Goal: Task Accomplishment & Management: Complete application form

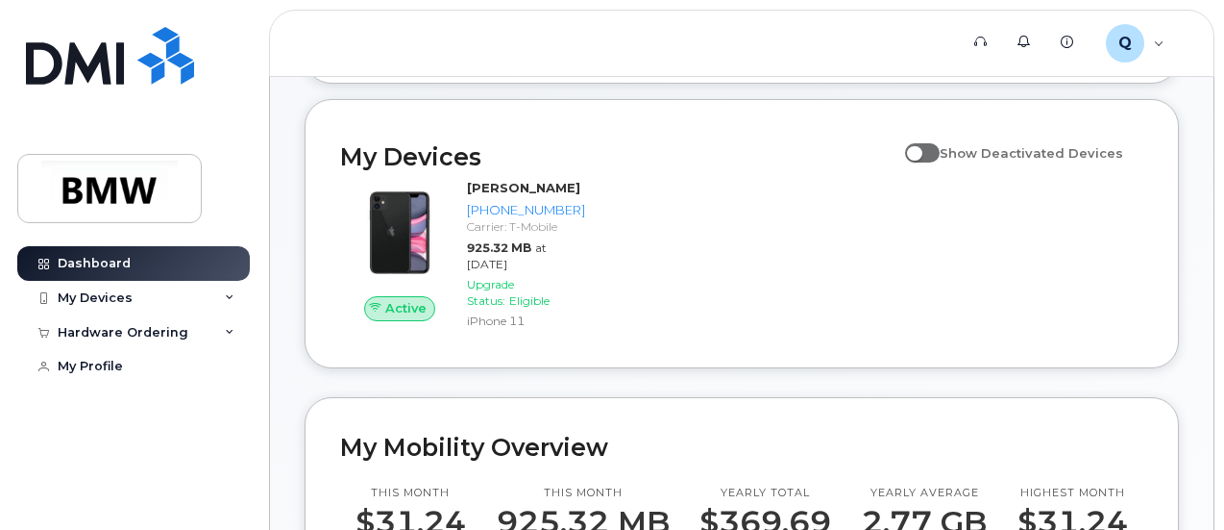
scroll to position [96, 0]
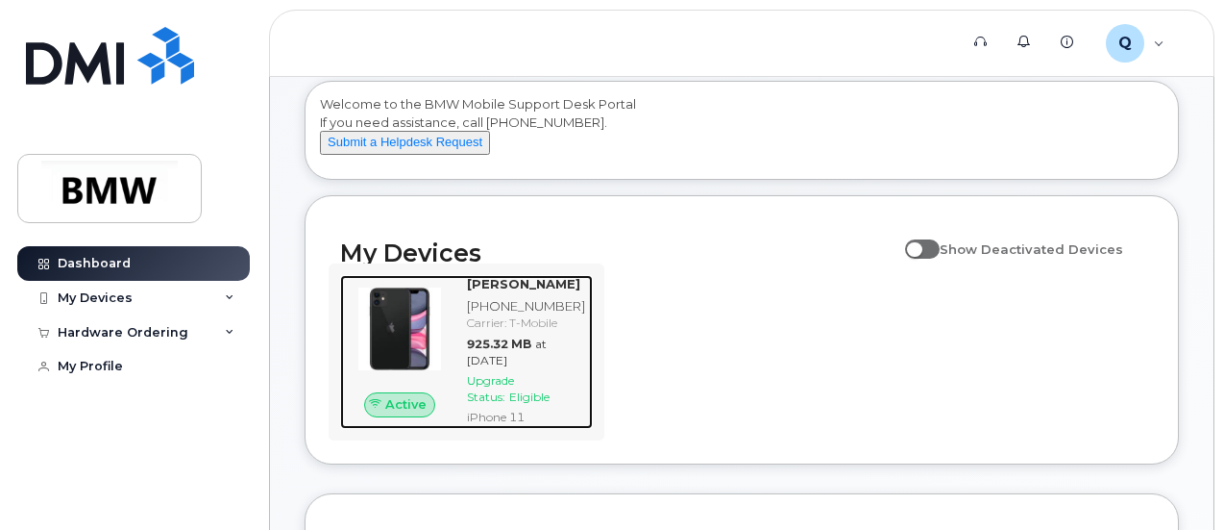
click at [463, 344] on div "[PERSON_NAME] [PHONE_NUMBER] Carrier: T-Mobile 925.32 MB at [DATE] Upgrade Stat…" at bounding box center [526, 352] width 134 height 154
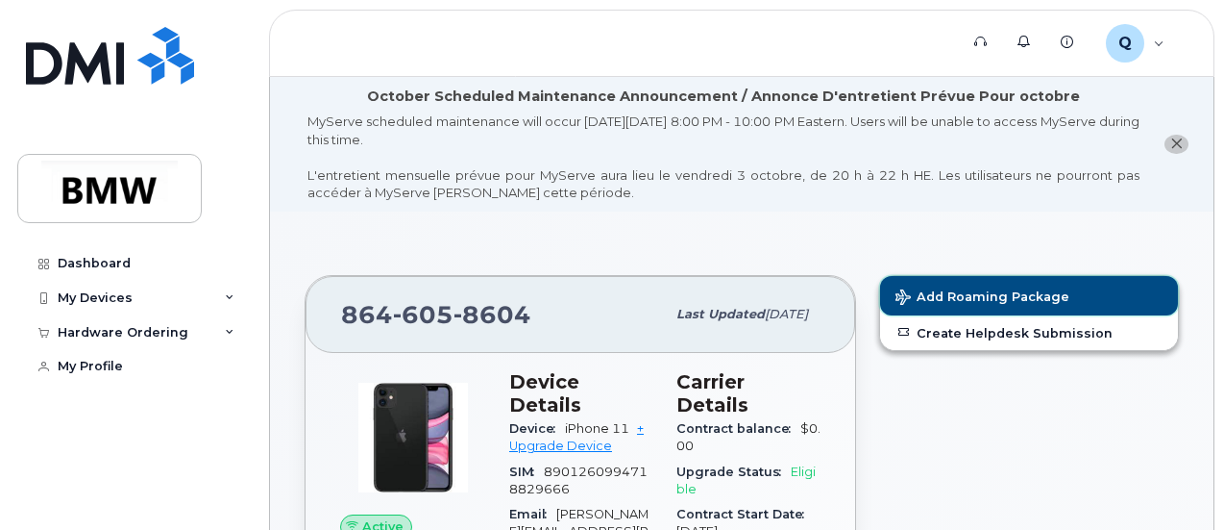
click at [1028, 284] on button "Add Roaming Package" at bounding box center [1029, 295] width 298 height 39
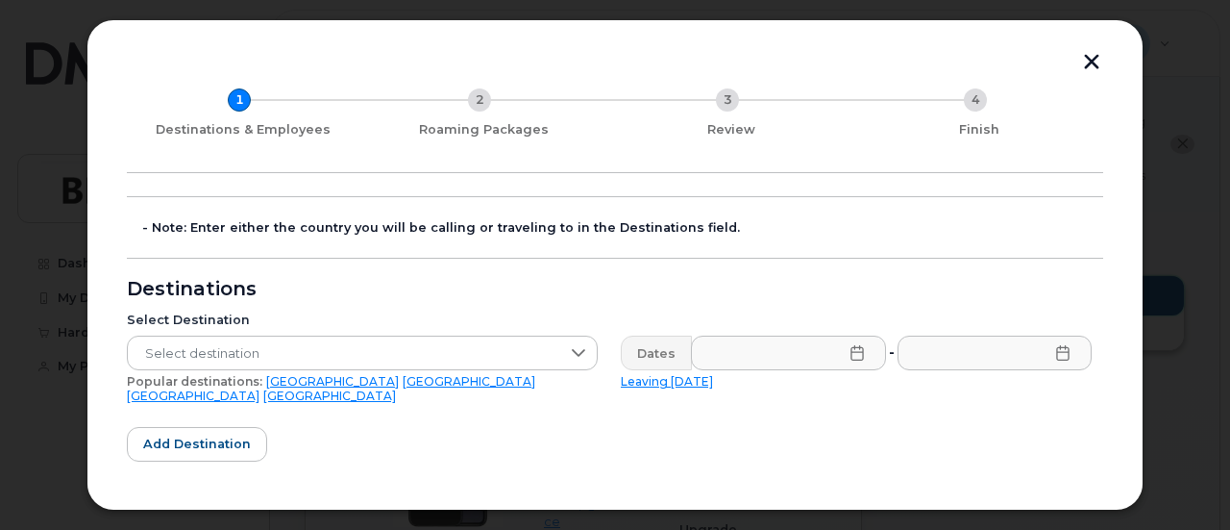
scroll to position [96, 0]
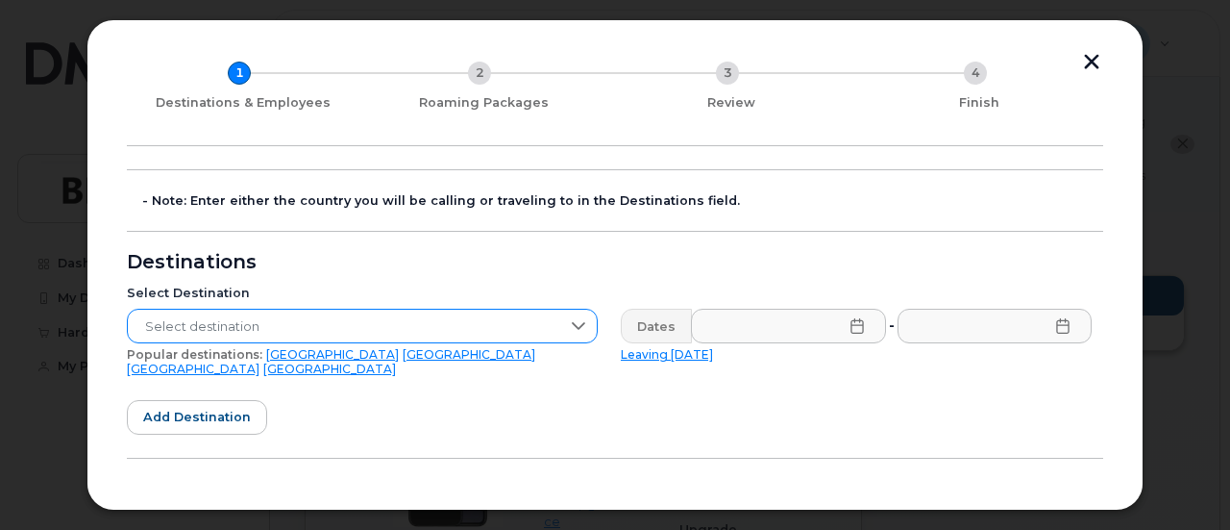
click at [584, 318] on div at bounding box center [578, 325] width 37 height 33
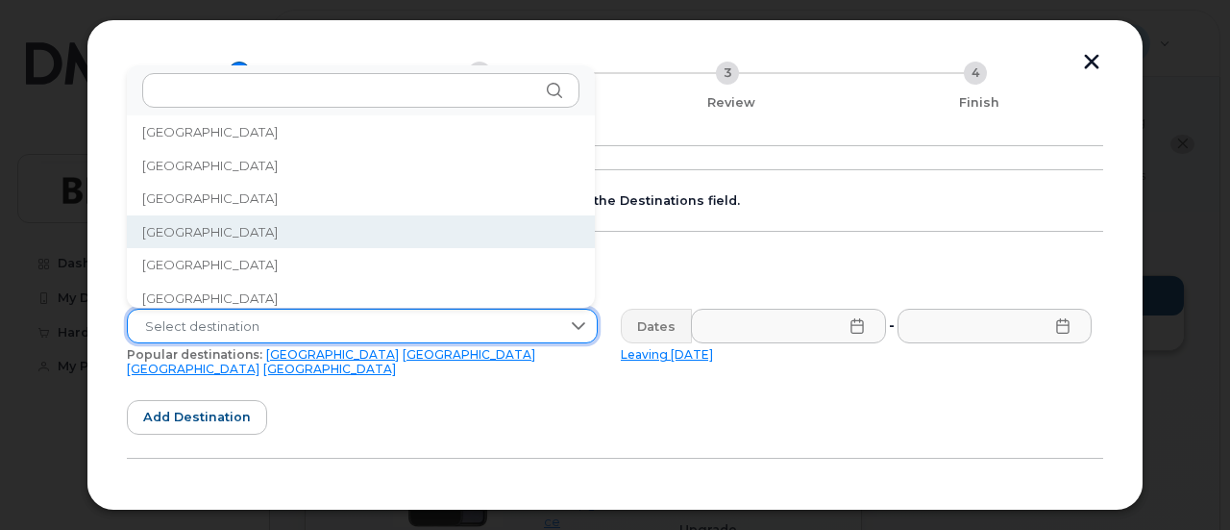
scroll to position [2403, 0]
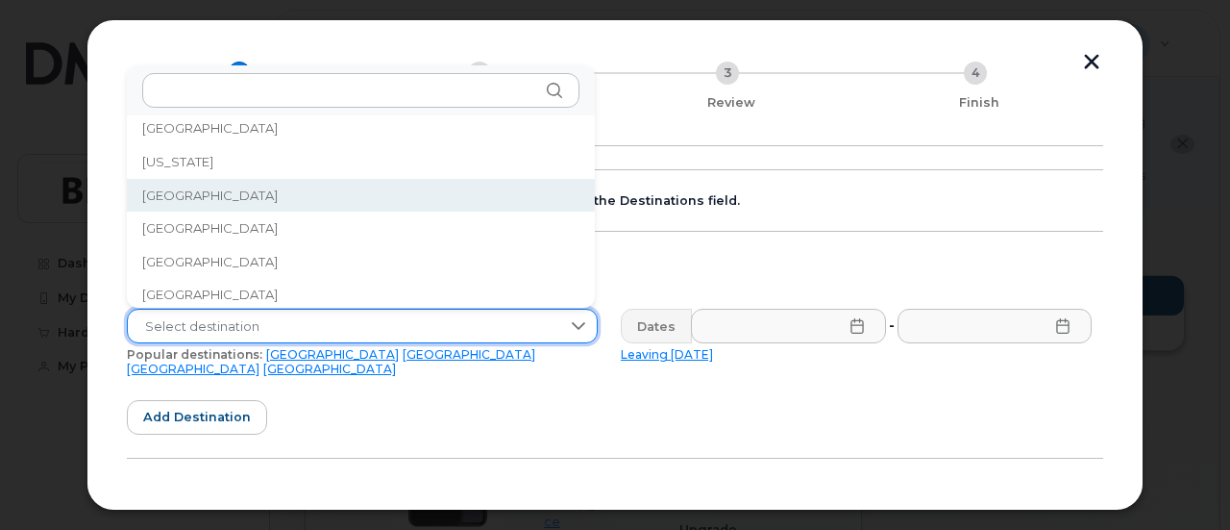
click at [269, 187] on li "Germany" at bounding box center [361, 196] width 468 height 34
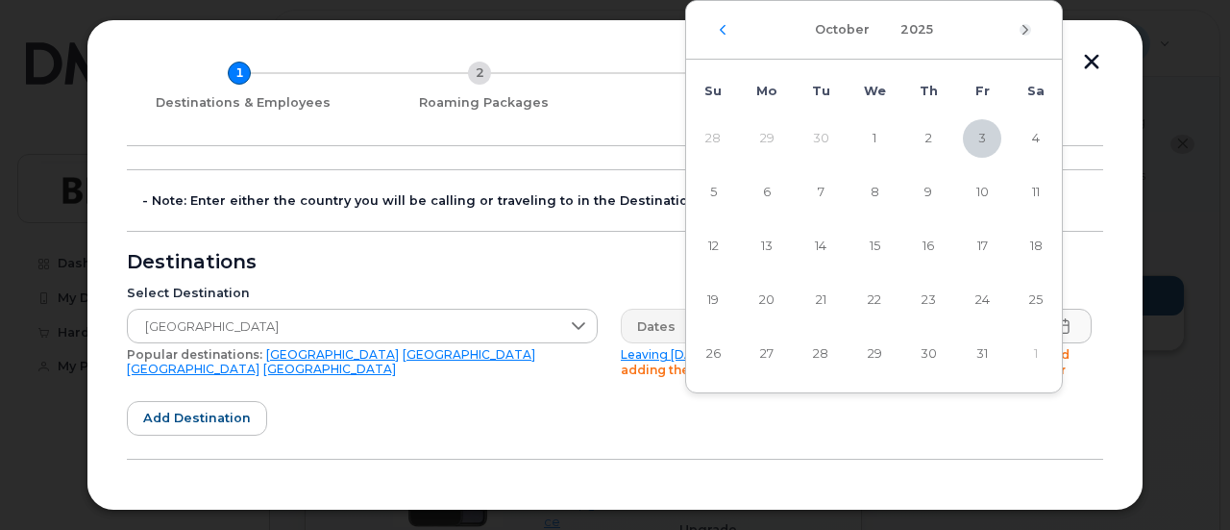
click at [1023, 25] on icon "Next Month" at bounding box center [1026, 29] width 12 height 15
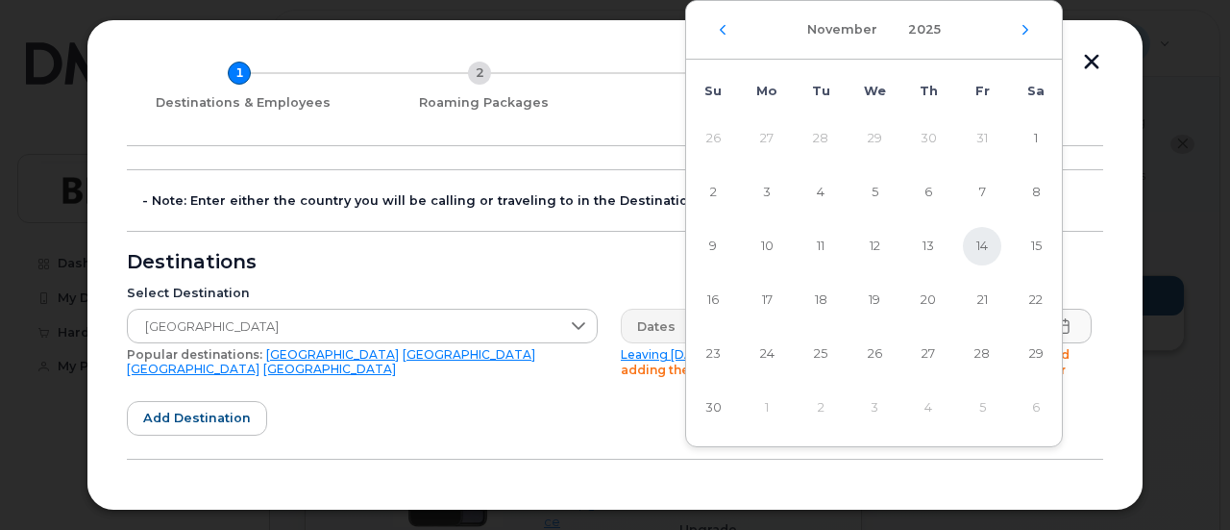
click at [984, 235] on span "14" at bounding box center [982, 246] width 38 height 38
type input "11/14/2025"
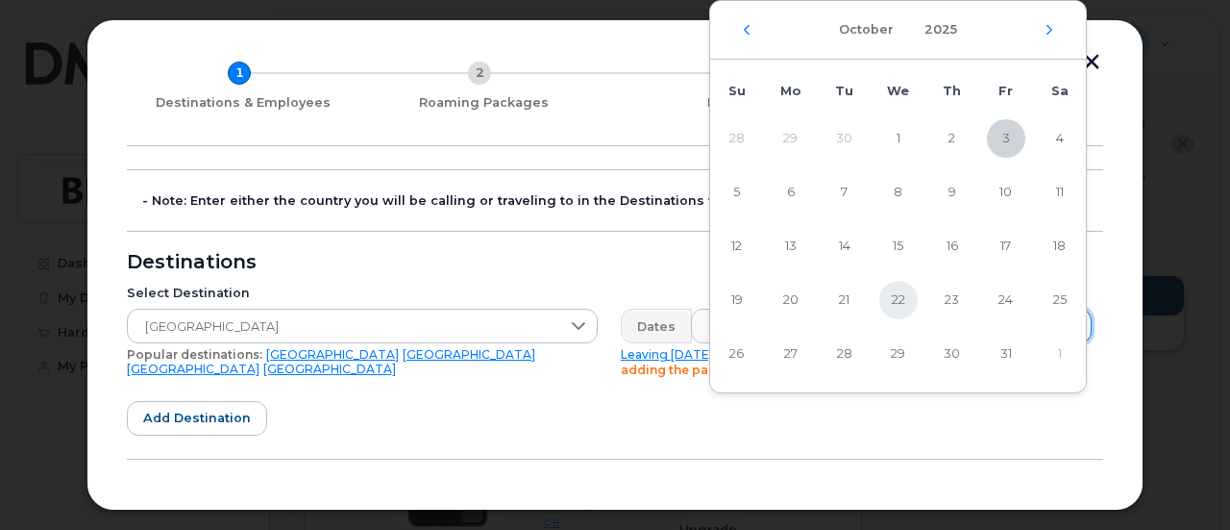
click at [894, 297] on span "22" at bounding box center [898, 300] width 38 height 38
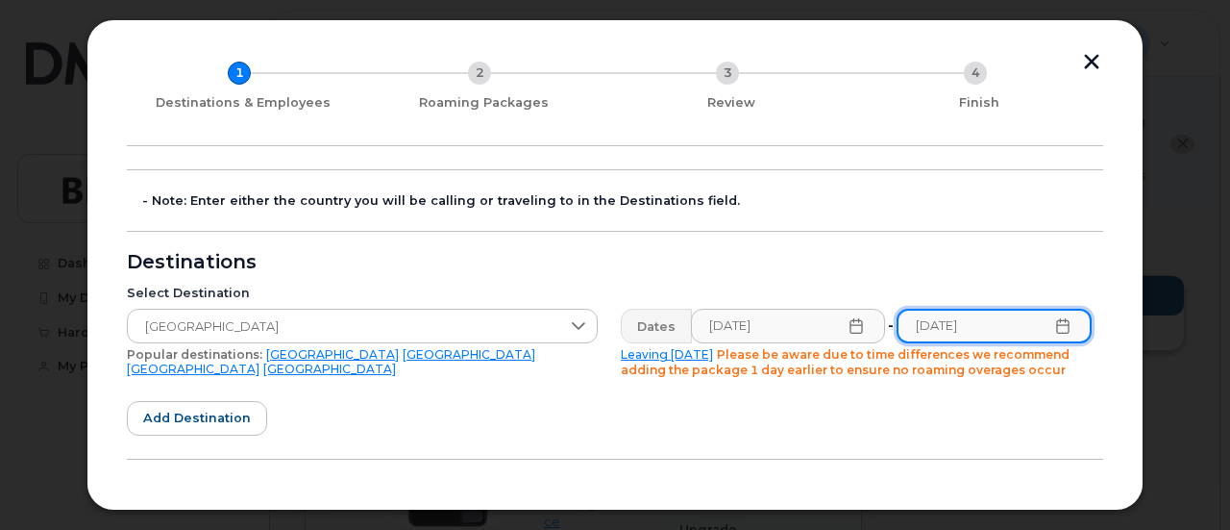
click at [1011, 327] on input "10/22/2025" at bounding box center [994, 326] width 195 height 35
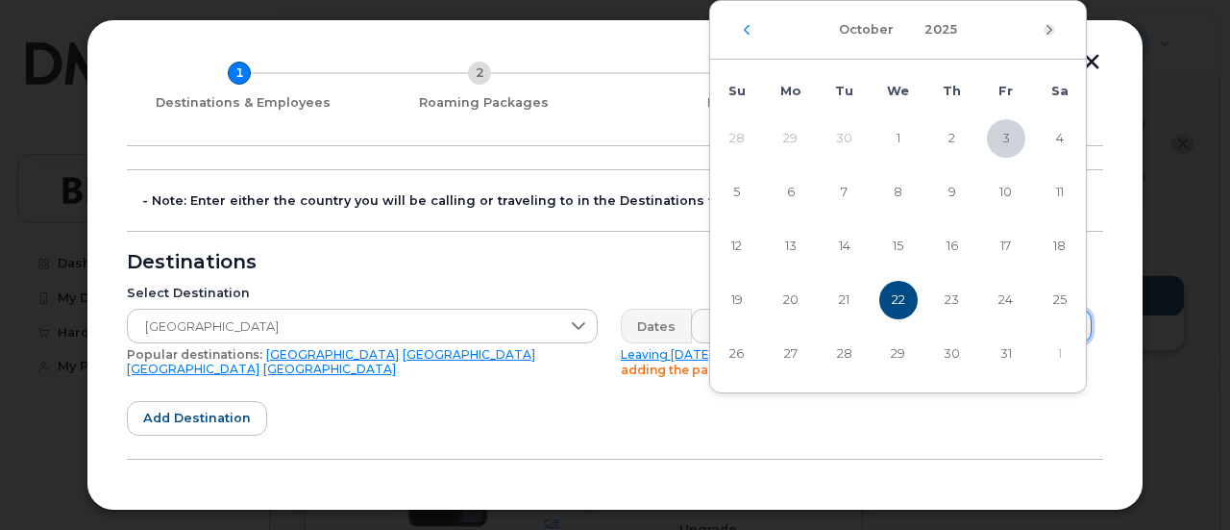
click at [1047, 32] on icon "Next Month" at bounding box center [1050, 29] width 12 height 15
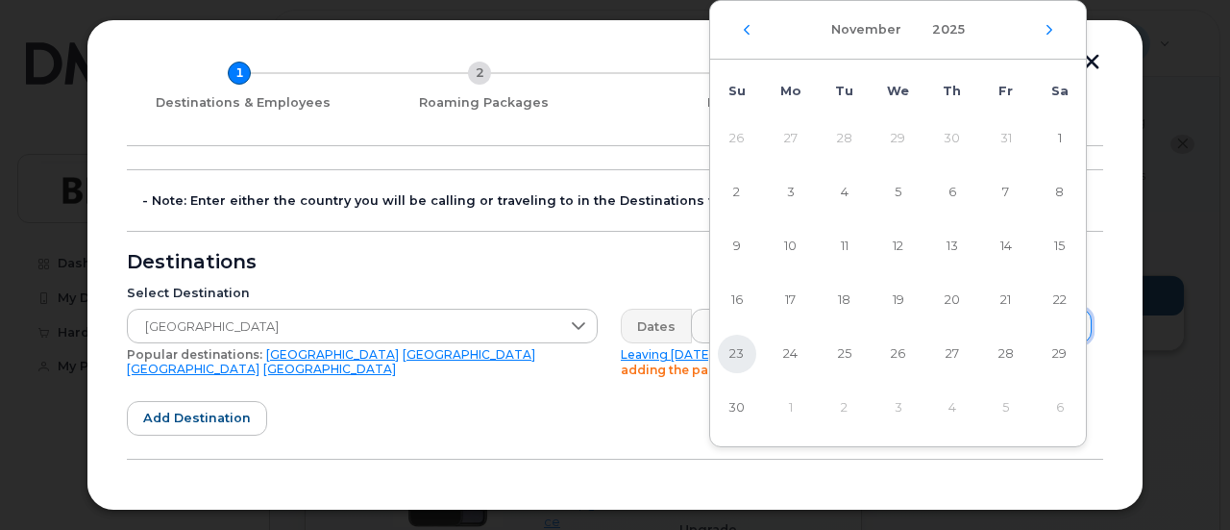
click at [744, 360] on span "23" at bounding box center [737, 353] width 38 height 38
type input "11/23/2025"
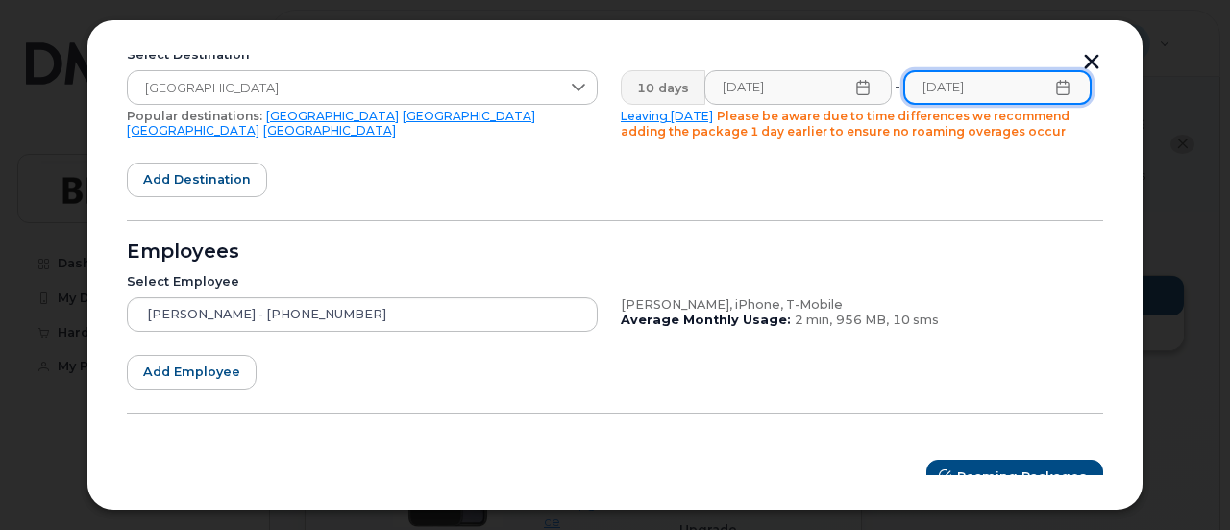
scroll to position [357, 0]
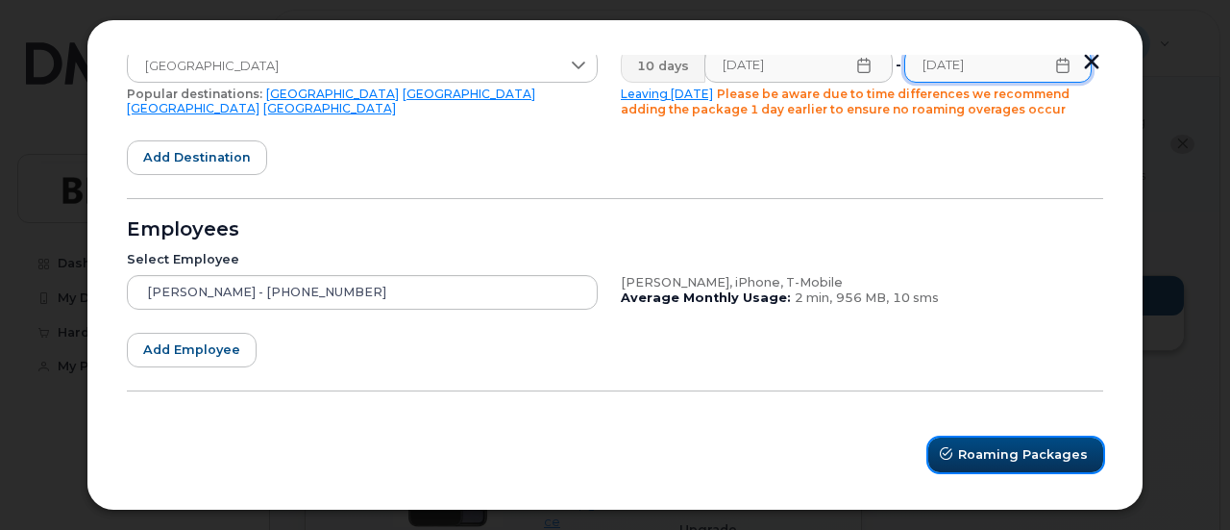
click at [1019, 445] on span "Roaming Packages" at bounding box center [1023, 454] width 130 height 18
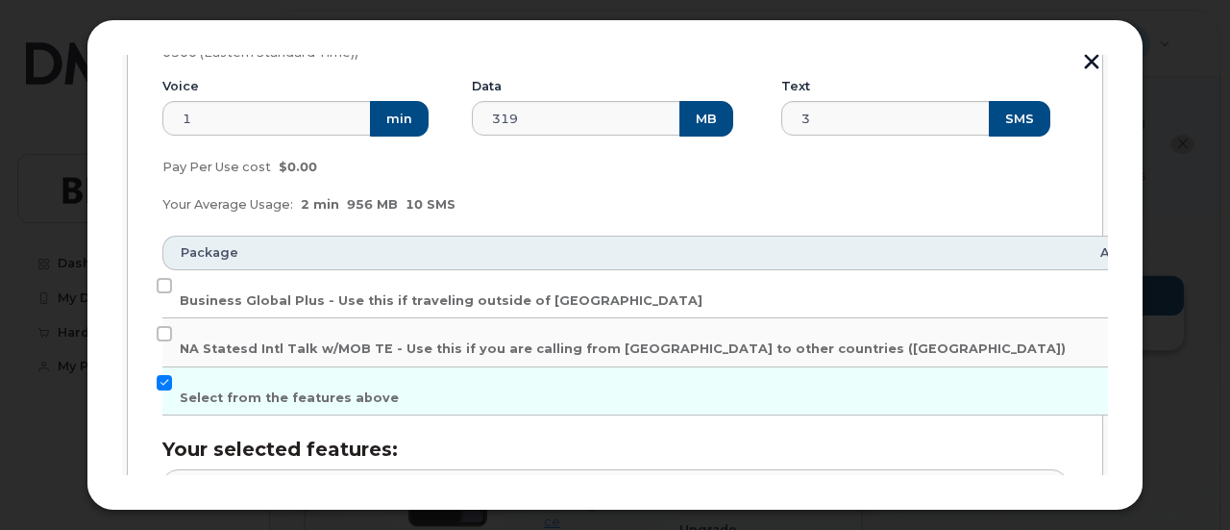
scroll to position [380, 0]
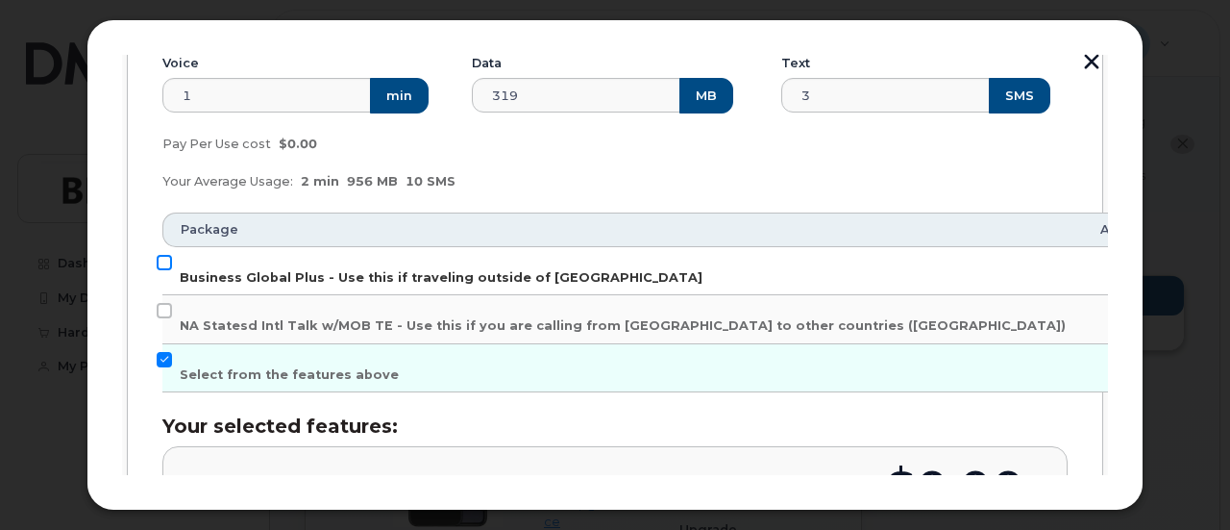
click at [161, 257] on input "Business Global Plus - Use this if traveling outside of North America" at bounding box center [164, 262] width 15 height 15
checkbox input "true"
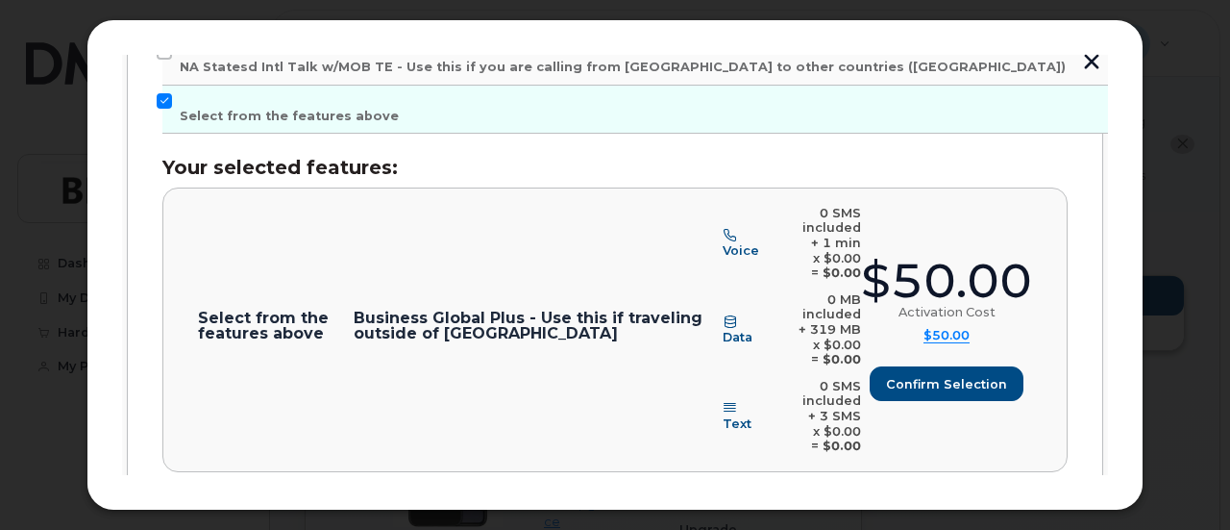
scroll to position [668, 0]
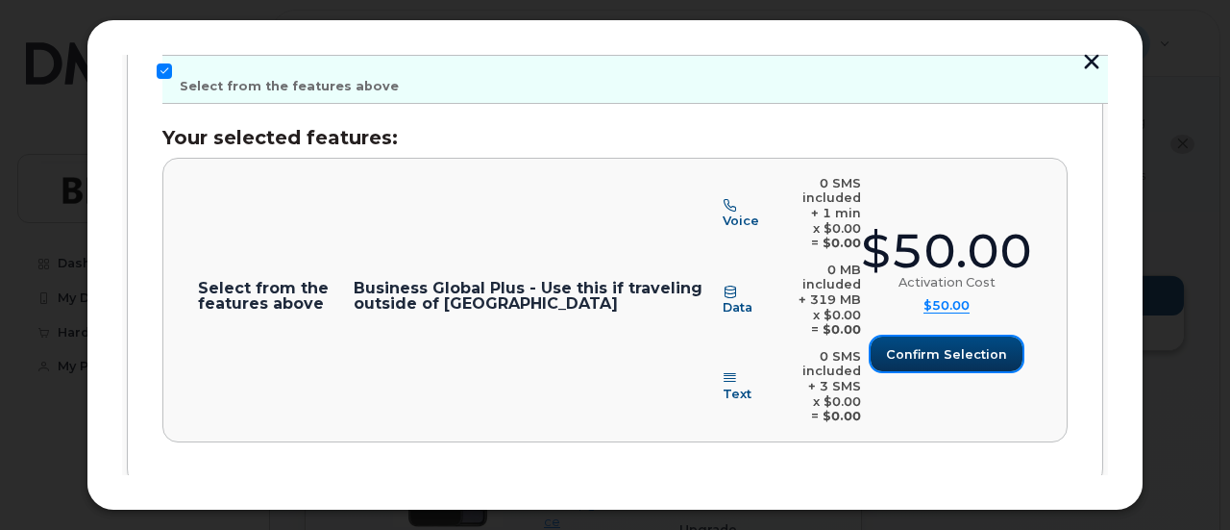
click at [953, 345] on span "Confirm selection" at bounding box center [946, 354] width 121 height 18
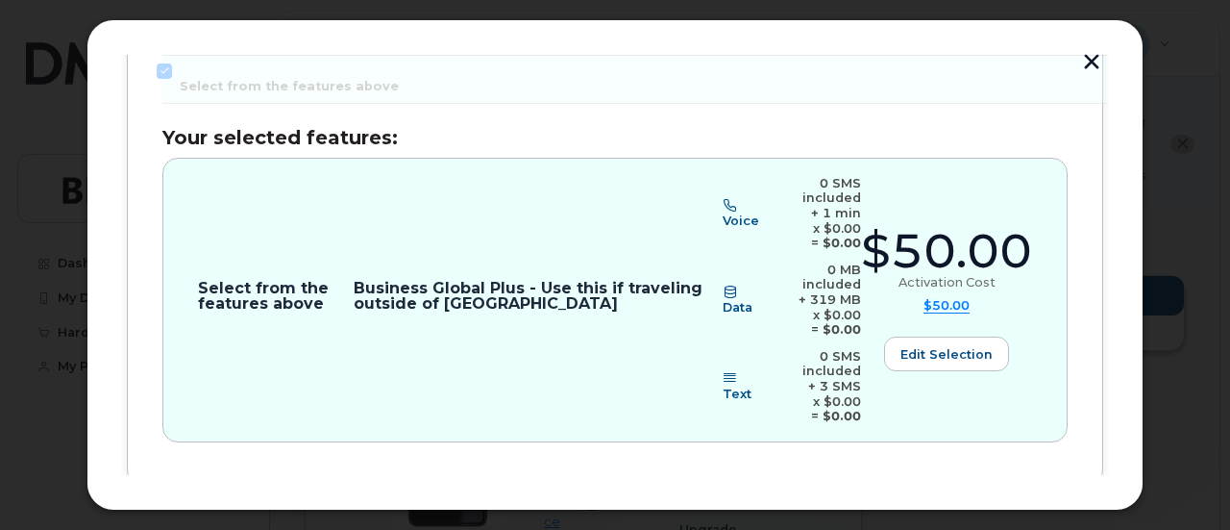
scroll to position [710, 0]
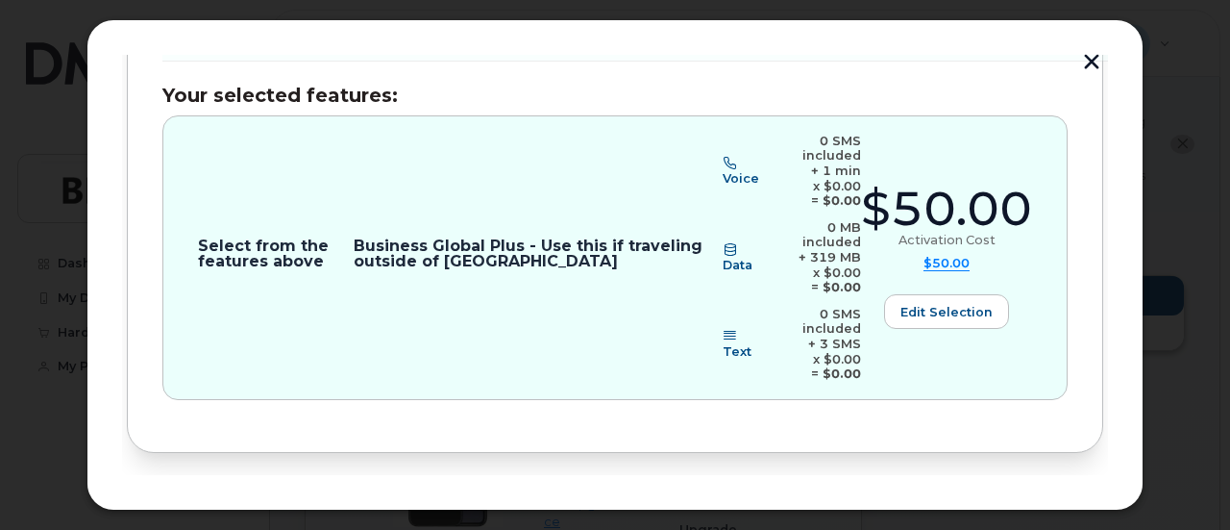
click at [1064, 507] on span "Review" at bounding box center [1050, 516] width 48 height 18
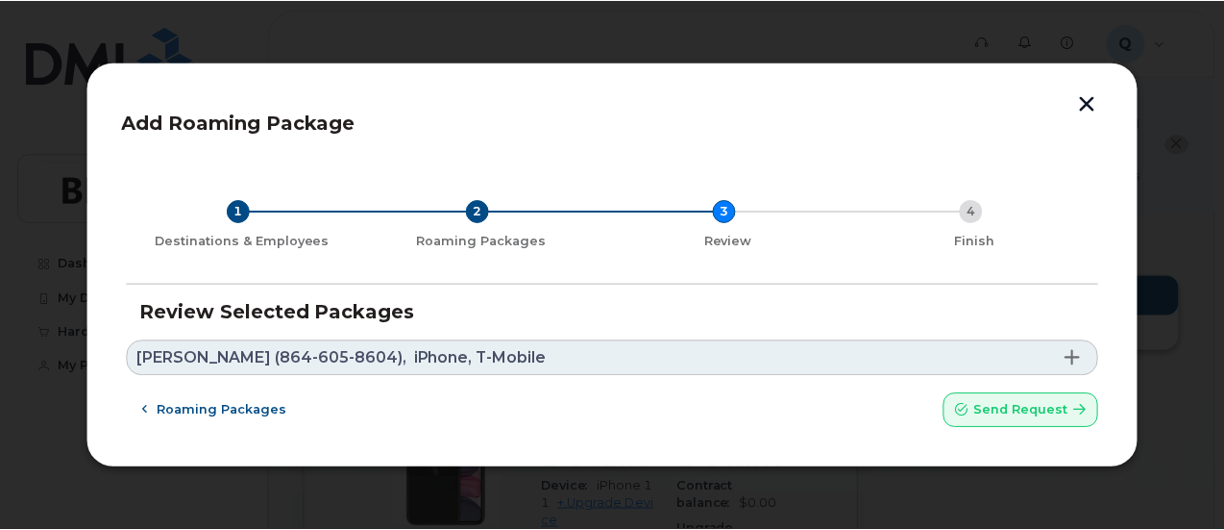
scroll to position [0, 0]
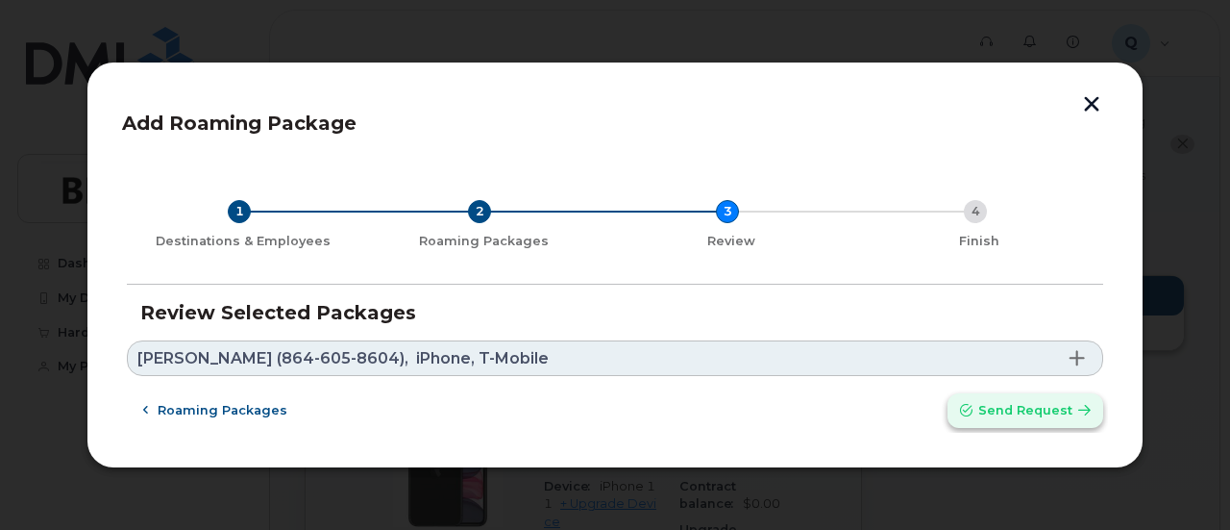
click at [1000, 407] on span "Send request" at bounding box center [1025, 410] width 94 height 18
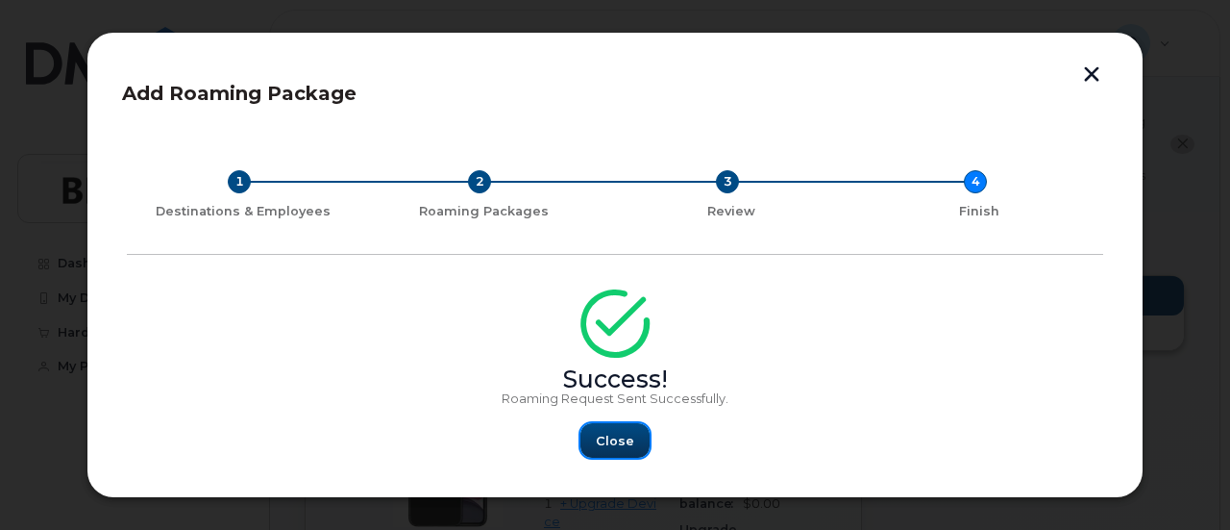
drag, startPoint x: 636, startPoint y: 429, endPoint x: 629, endPoint y: 438, distance: 12.3
click at [629, 438] on button "Close" at bounding box center [615, 440] width 69 height 35
